Goal: Book appointment/travel/reservation

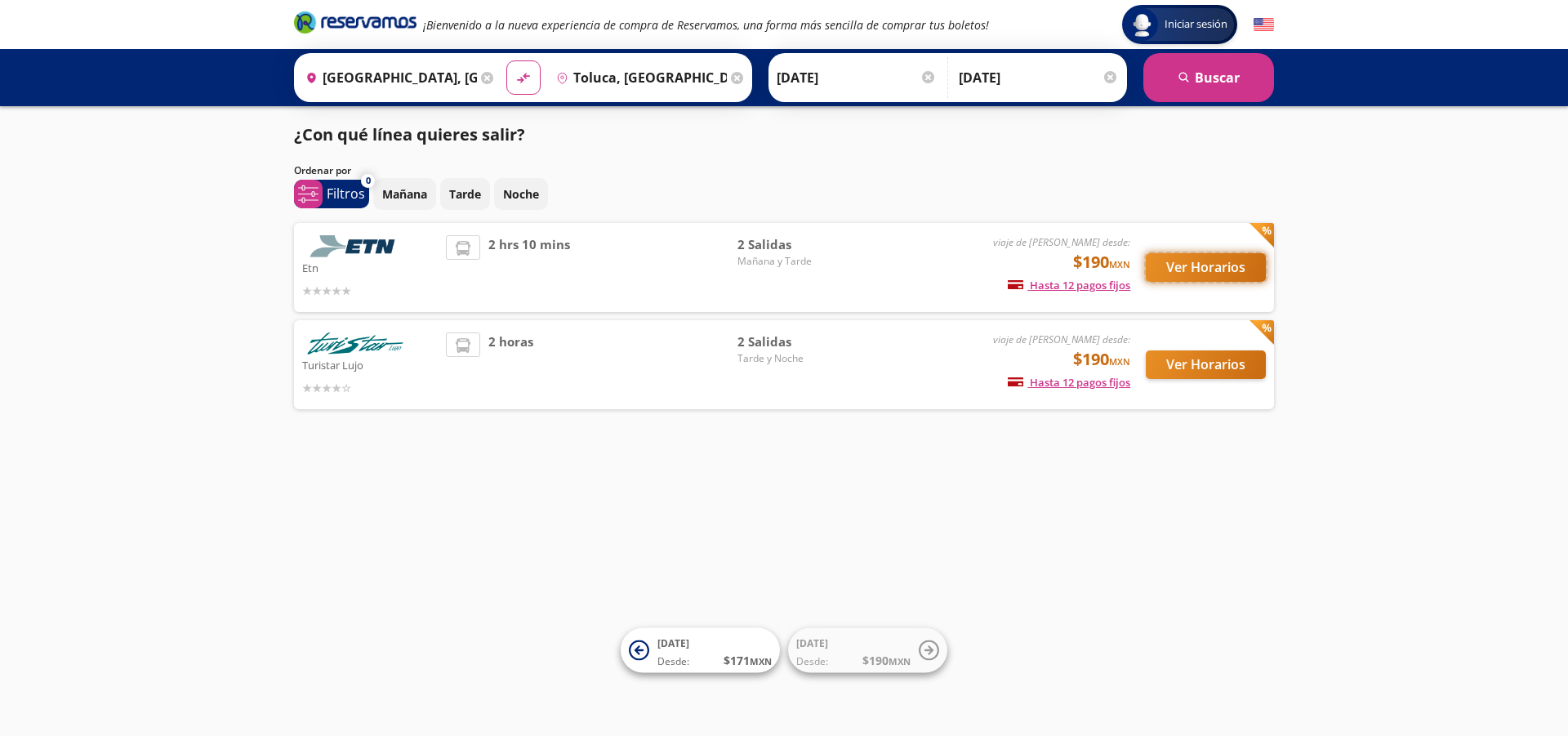
click at [1224, 269] on button "Ver Horarios" at bounding box center [1206, 267] width 120 height 29
click at [1193, 368] on button "Ver Horarios" at bounding box center [1206, 365] width 120 height 29
